Goal: Task Accomplishment & Management: Use online tool/utility

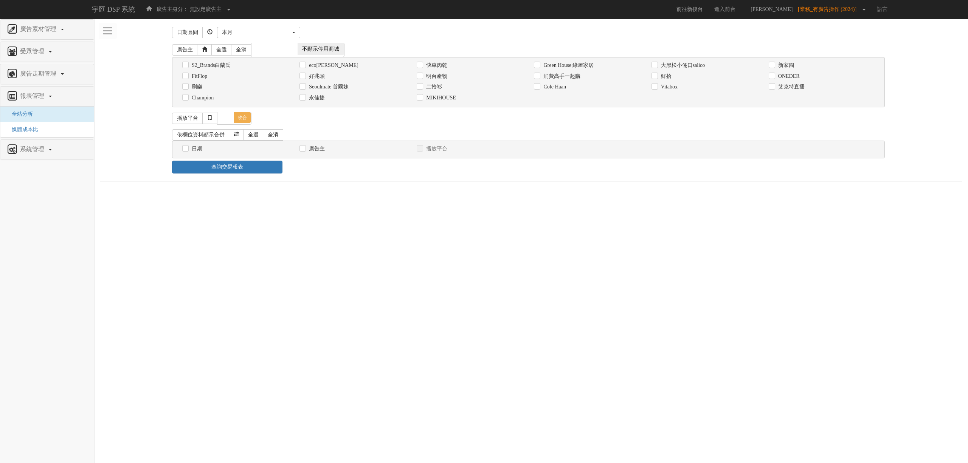
click at [581, 77] on div "消費高手一起購" at bounding box center [587, 76] width 106 height 8
click at [571, 76] on label "消費高手一起購" at bounding box center [560, 77] width 39 height 8
click at [539, 76] on input "消費高手一起購" at bounding box center [536, 76] width 5 height 5
checkbox input "true"
click at [196, 150] on label "日期" at bounding box center [196, 149] width 12 height 8
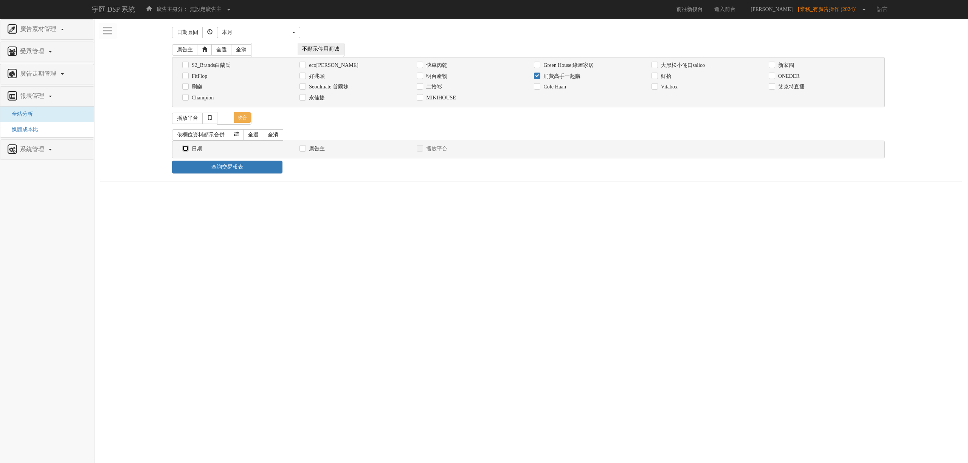
click at [187, 150] on input "日期" at bounding box center [184, 148] width 5 height 5
checkbox input "true"
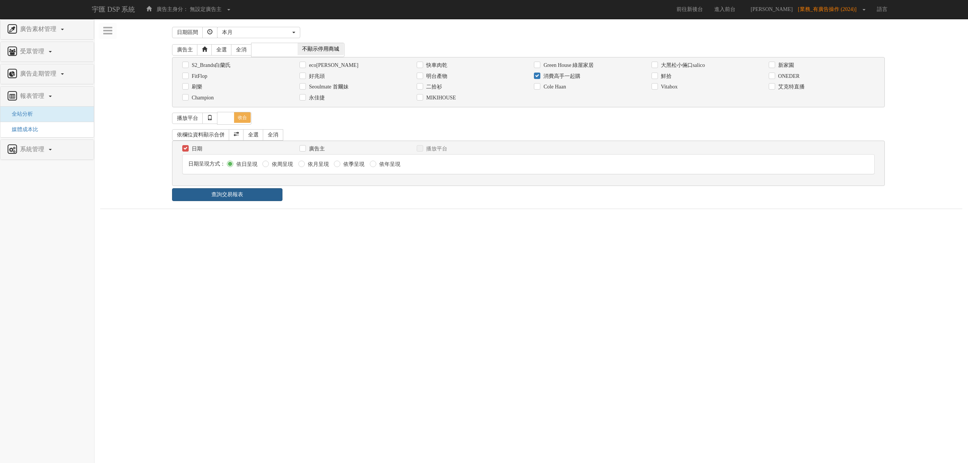
click at [226, 192] on link "查詢交易報表" at bounding box center [227, 194] width 110 height 13
click at [404, 219] on ul "報表 1 - ×" at bounding box center [531, 217] width 862 height 16
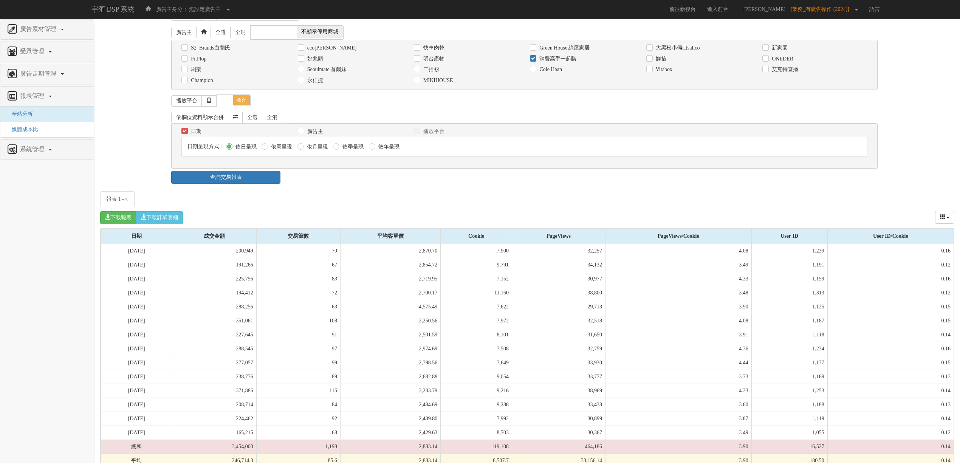
scroll to position [35, 0]
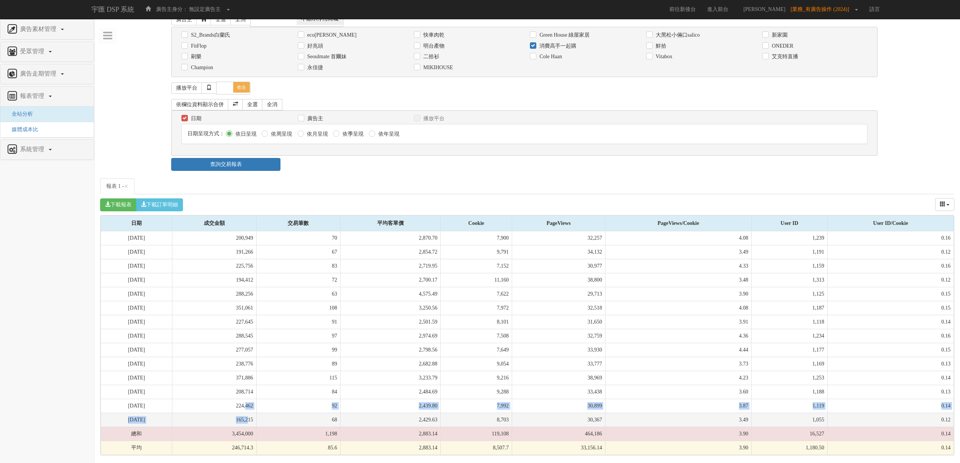
drag, startPoint x: 268, startPoint y: 403, endPoint x: 271, endPoint y: 420, distance: 17.7
click at [271, 420] on tbody "[DATE] 200,949 70 2,870.70 7,900 32,257 4.08 1,239 0.16 [DATE] 191,266 67 2,854…" at bounding box center [527, 343] width 853 height 224
click at [256, 420] on td "165,215" at bounding box center [214, 420] width 84 height 14
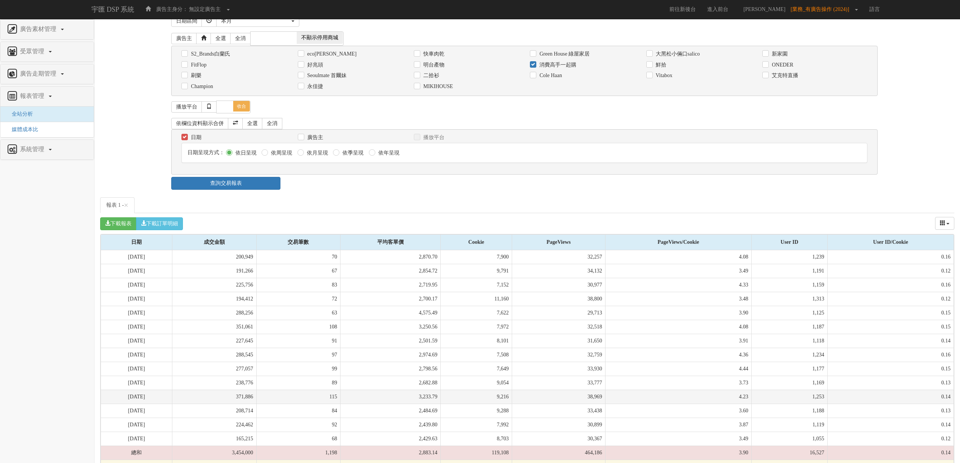
scroll to position [0, 0]
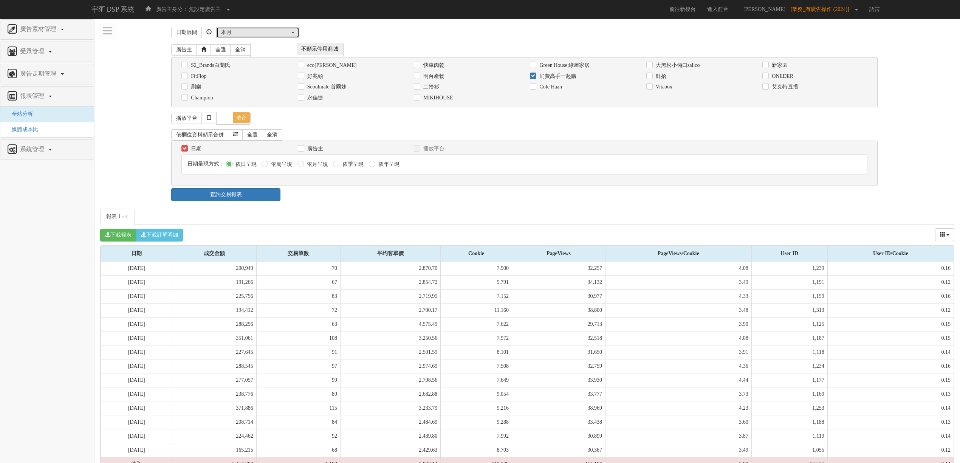
drag, startPoint x: 252, startPoint y: 31, endPoint x: 252, endPoint y: 37, distance: 5.7
click at [252, 32] on div "本月" at bounding box center [255, 33] width 69 height 8
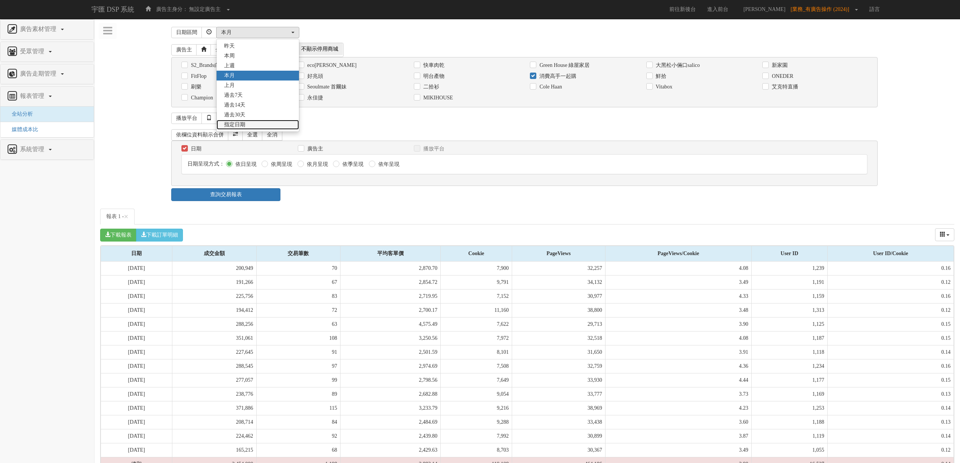
click at [250, 123] on link "指定日期" at bounding box center [258, 125] width 82 height 10
select select "Custom"
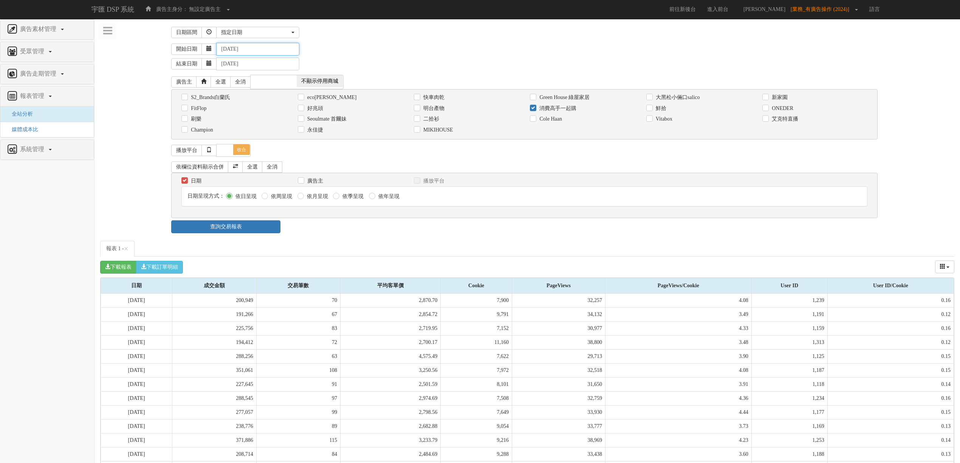
click at [235, 48] on input "[DATE]" at bounding box center [257, 49] width 83 height 13
click at [257, 48] on input "[DATE]" at bounding box center [257, 49] width 83 height 13
type input "[DATE]"
click at [410, 60] on div "結束日期 [DATE]" at bounding box center [562, 63] width 783 height 15
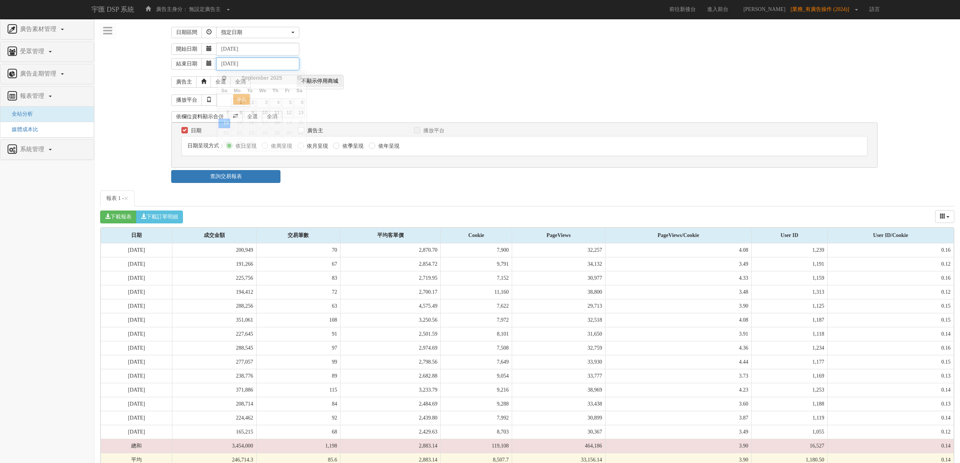
click at [233, 65] on input "[DATE]" at bounding box center [257, 63] width 83 height 13
click at [251, 63] on input "[DATE]" at bounding box center [257, 63] width 83 height 13
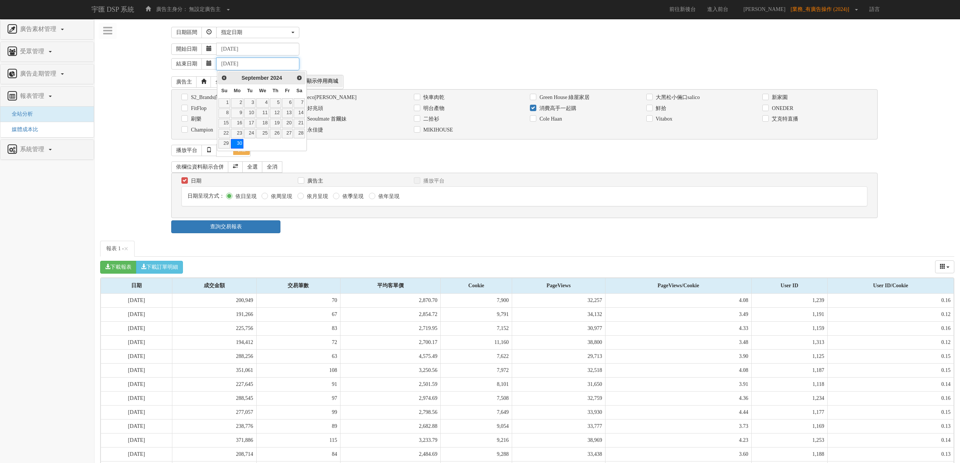
type input "[DATE]"
click at [313, 56] on div "結束日期 [DATE]" at bounding box center [562, 63] width 783 height 15
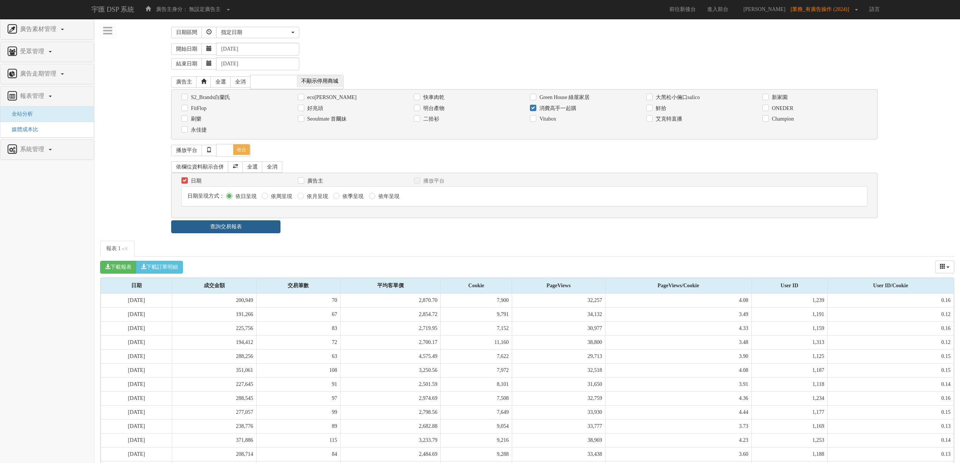
click at [240, 227] on link "查詢交易報表" at bounding box center [225, 226] width 109 height 13
click at [374, 262] on div "下載報表 下載訂單明細 成交金額 交易筆數 平均客單價 Cookie PageViews PageViews/Cookie User ID User ID/C…" at bounding box center [527, 267] width 854 height 21
click at [112, 253] on link "報表 1 - ×" at bounding box center [117, 249] width 34 height 16
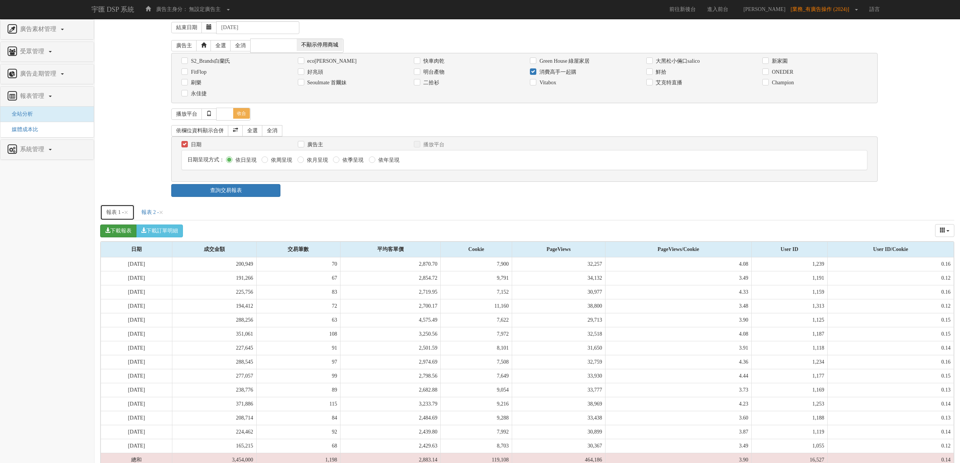
scroll to position [67, 0]
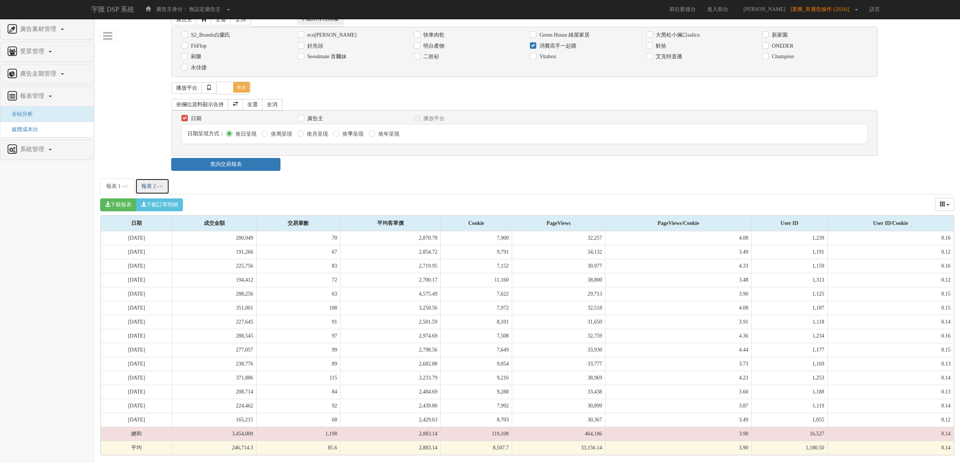
click at [156, 180] on link "報表 2 - ×" at bounding box center [152, 186] width 34 height 16
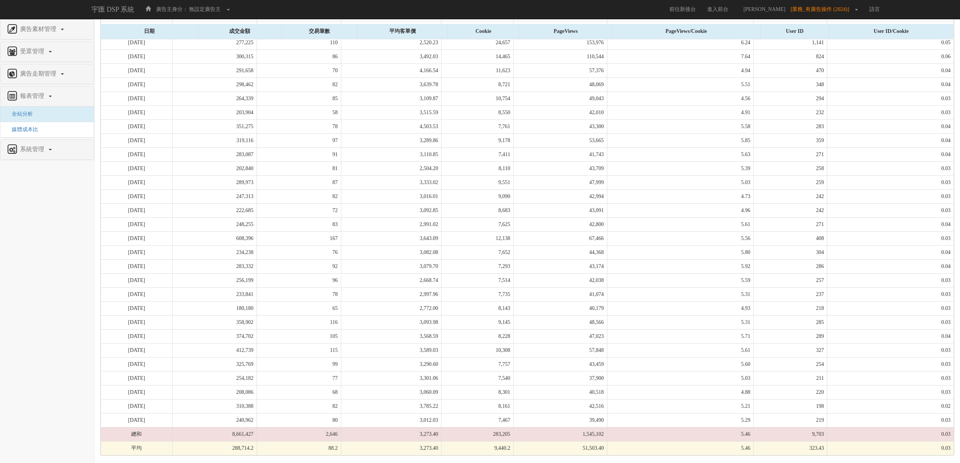
scroll to position [293, 0]
drag, startPoint x: 265, startPoint y: 238, endPoint x: 277, endPoint y: 241, distance: 12.5
click at [257, 241] on td "608,396" at bounding box center [214, 238] width 84 height 14
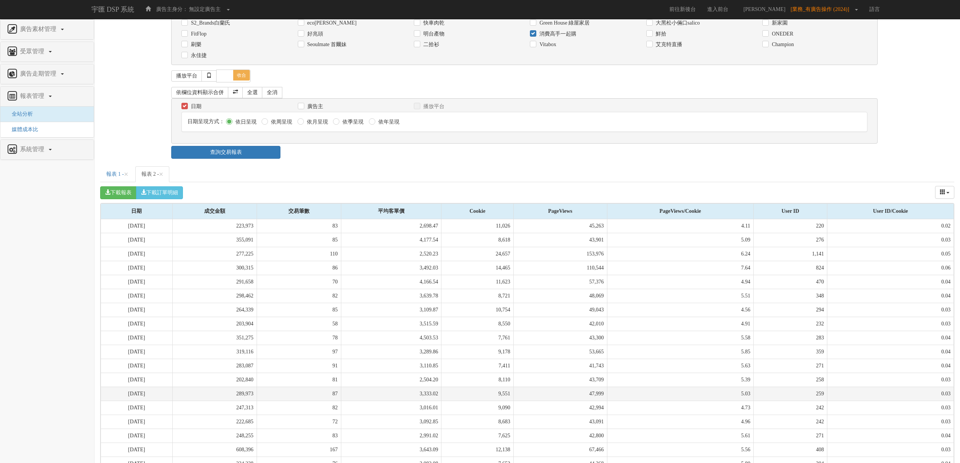
scroll to position [0, 0]
